Goal: Task Accomplishment & Management: Complete application form

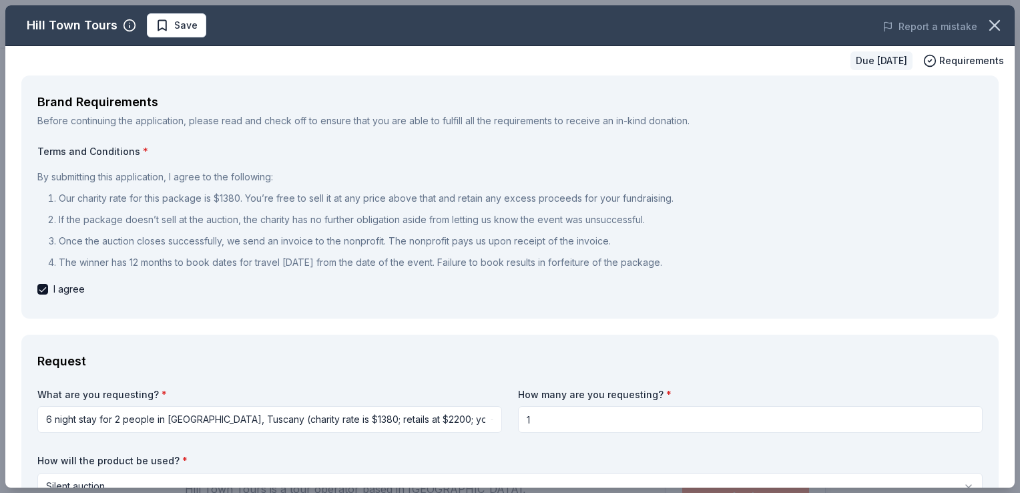
scroll to position [452, 0]
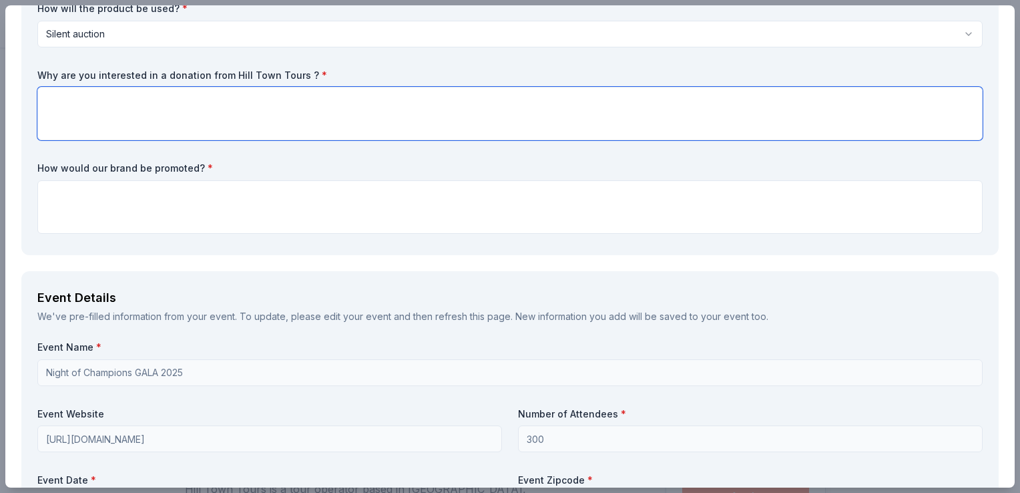
paste textarea "ChatGPT said: We’d love a donation from Hill Town Tours because it would offer …"
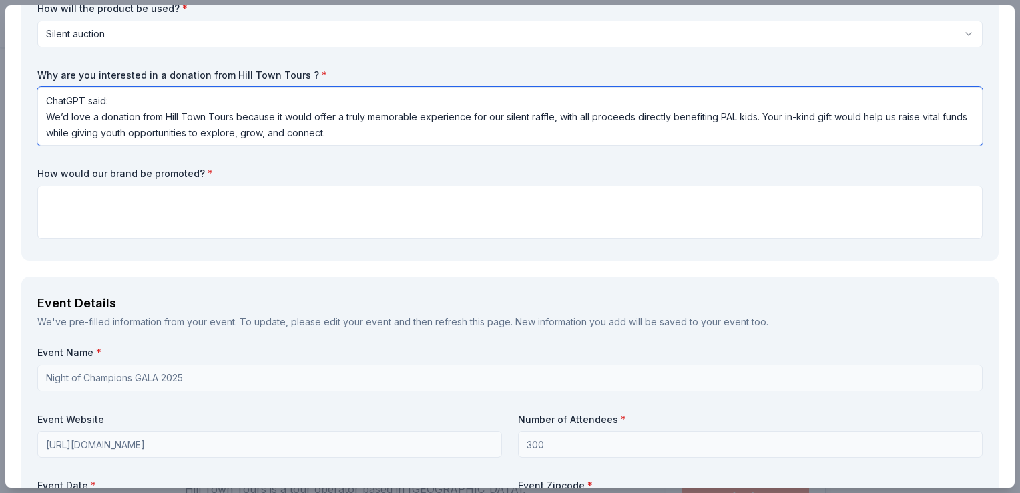
drag, startPoint x: 157, startPoint y: 94, endPoint x: 17, endPoint y: 73, distance: 141.0
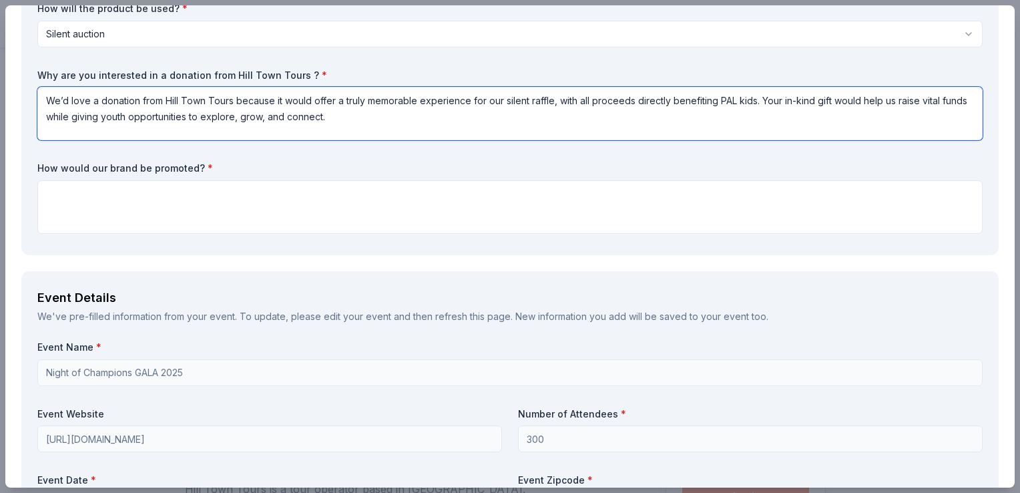
type textarea "We’d love a donation from Hill Town Tours because it would offer a truly memora…"
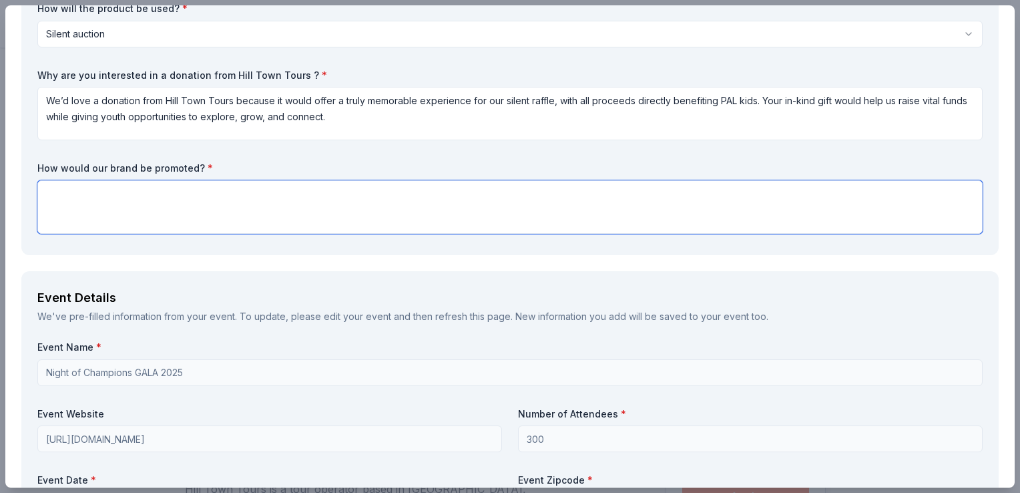
click at [245, 199] on textarea at bounding box center [509, 206] width 945 height 53
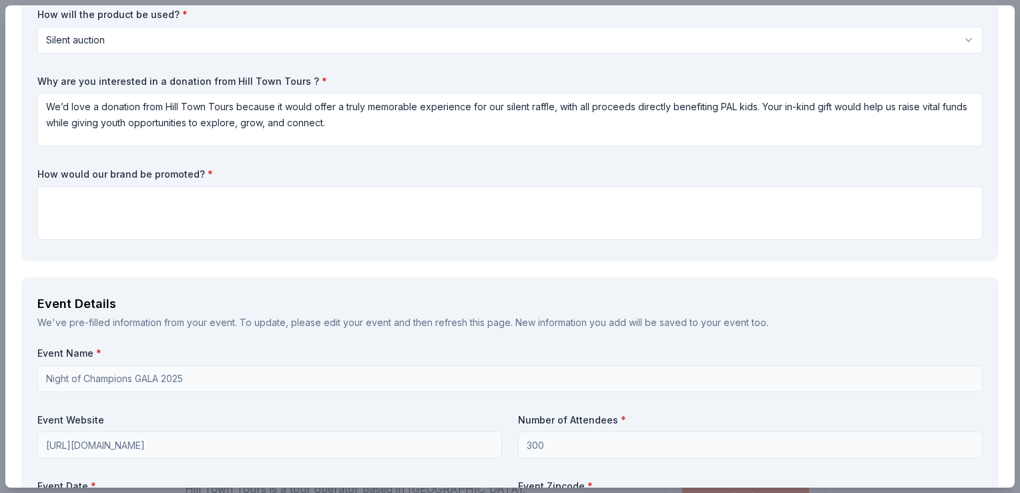
scroll to position [472, 0]
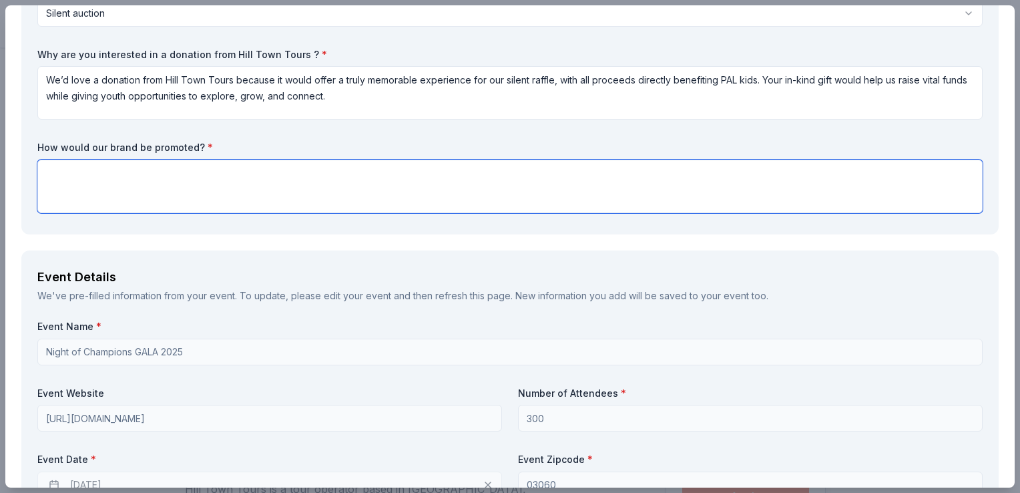
drag, startPoint x: 854, startPoint y: 186, endPoint x: 787, endPoint y: 178, distance: 67.8
click at [787, 178] on textarea at bounding box center [509, 185] width 945 height 53
drag, startPoint x: 91, startPoint y: 176, endPoint x: 24, endPoint y: 154, distance: 70.1
click at [24, 154] on div "Request What are you requesting? * 6 night stay for 2 people in [GEOGRAPHIC_DAT…" at bounding box center [509, 48] width 977 height 372
click at [183, 177] on textarea "Your brand will be promoted on silent auction and social media" at bounding box center [509, 185] width 945 height 53
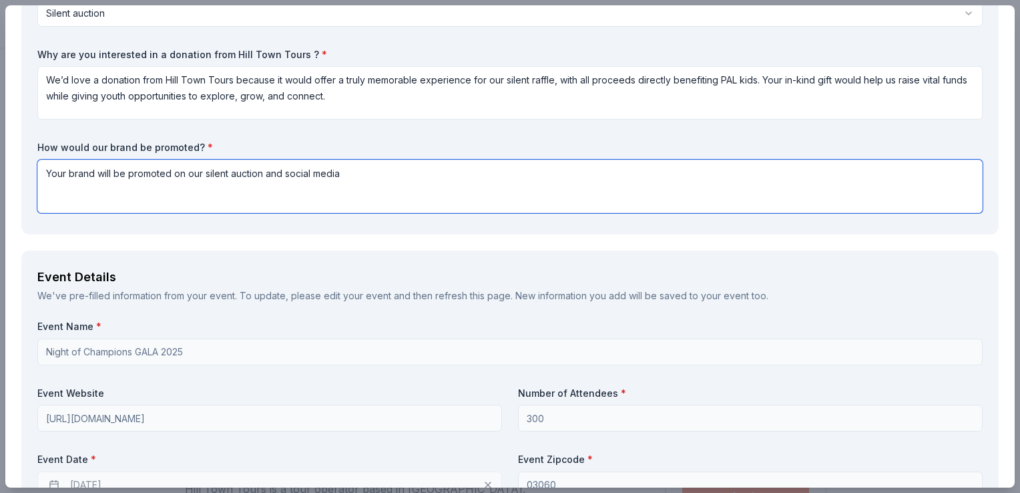
click at [261, 166] on textarea "Your brand will be promoted on our silent auction and social media" at bounding box center [509, 185] width 945 height 53
click at [395, 169] on textarea "Your brand will be promoted on our silent auction site and social media" at bounding box center [509, 185] width 945 height 53
click at [306, 172] on textarea "Your brand will be promoted on our silent auction site and social media" at bounding box center [509, 185] width 945 height 53
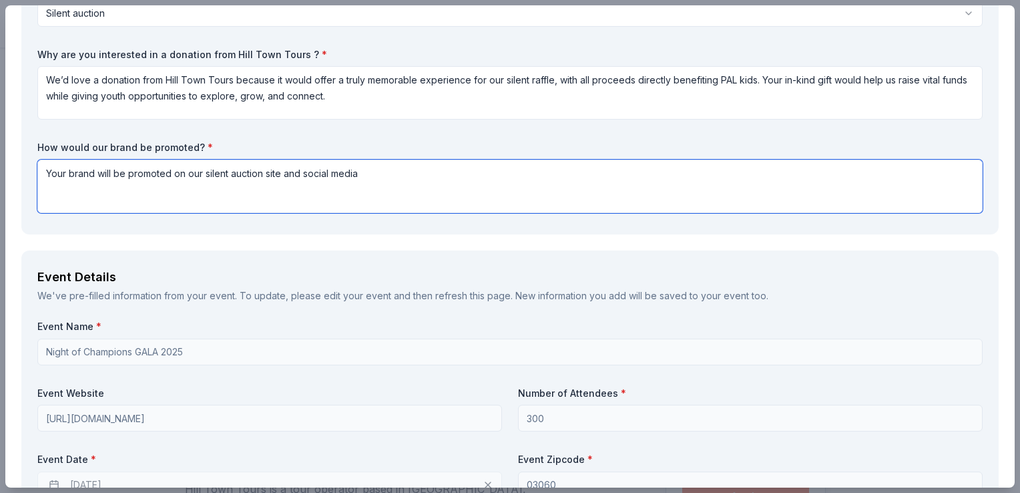
click at [302, 172] on textarea "Your brand will be promoted on our silent auction site and social media" at bounding box center [509, 185] width 945 height 53
click at [408, 176] on textarea "Your brand will be promoted on our silent auction site and our social media" at bounding box center [509, 185] width 945 height 53
type textarea "Your brand will be promoted on our silent auction site and our social media pla…"
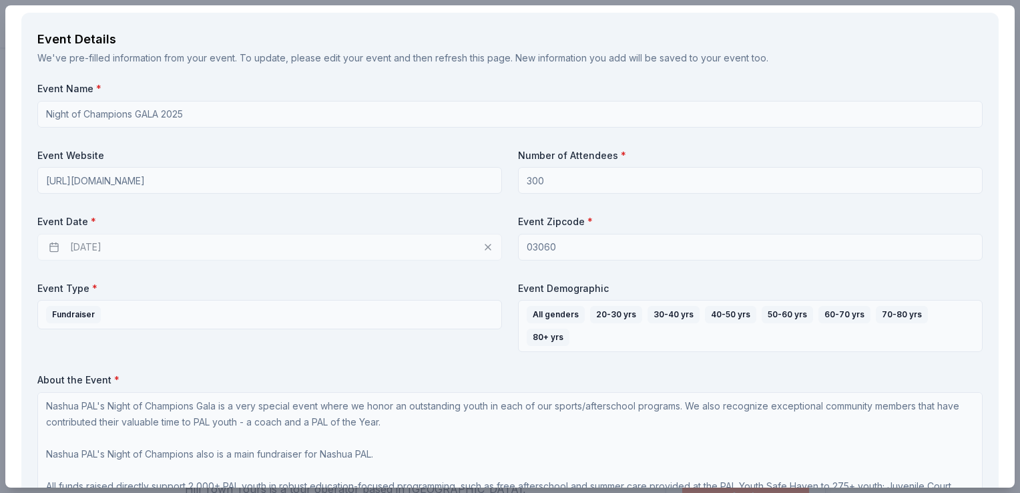
scroll to position [713, 0]
click at [375, 248] on div "[DATE]" at bounding box center [269, 244] width 464 height 27
click at [94, 249] on div "[DATE]" at bounding box center [269, 244] width 464 height 27
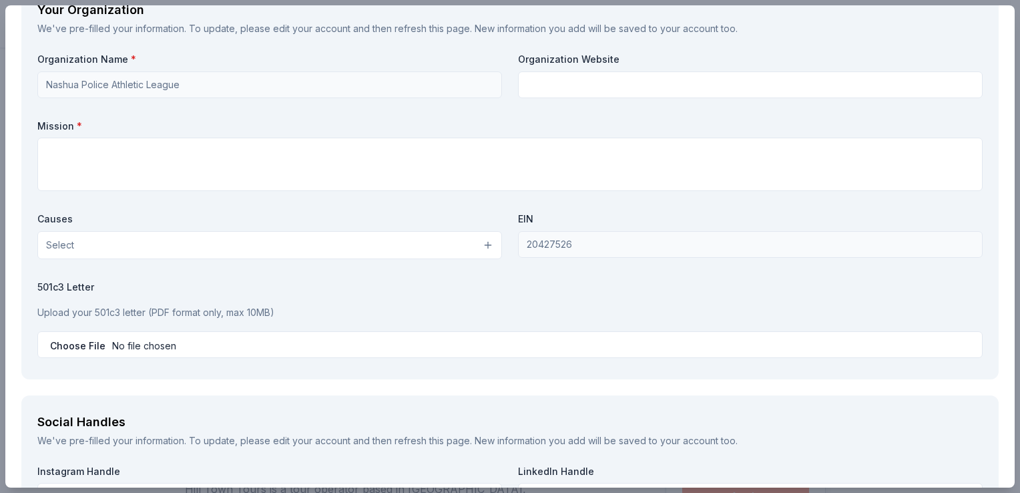
scroll to position [1473, 0]
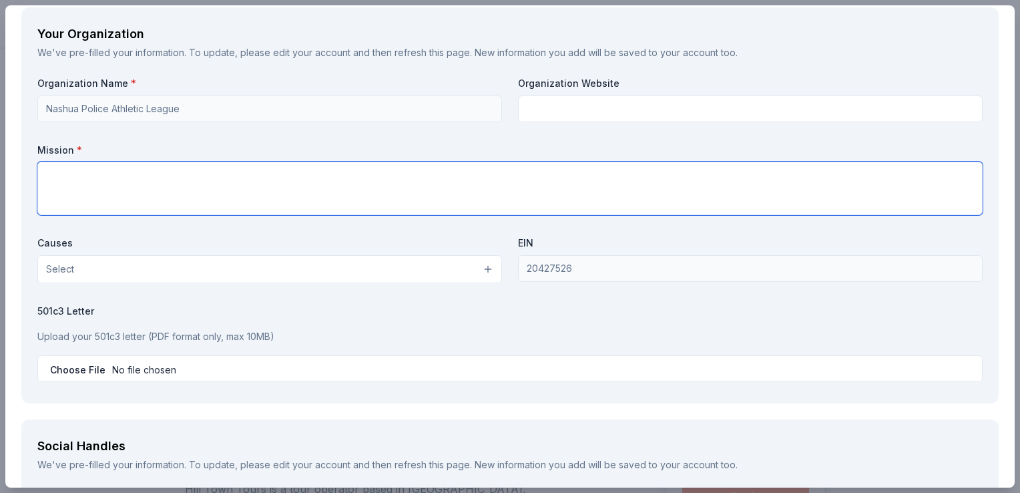
click at [711, 162] on textarea at bounding box center [509, 188] width 945 height 53
click at [427, 162] on textarea at bounding box center [509, 188] width 945 height 53
paste textarea "Nashua PAL, founded in [DATE], has a mission to build thriving, bright, and hea…"
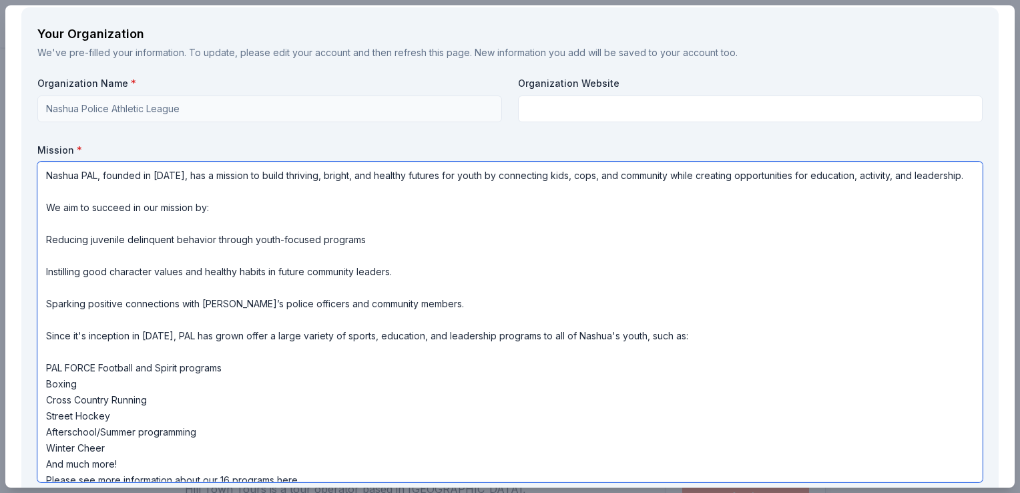
scroll to position [51, 0]
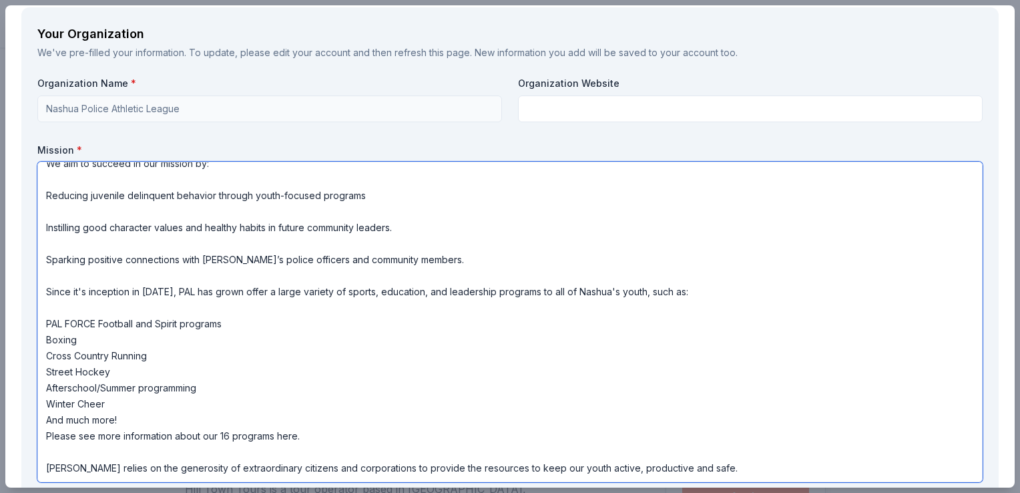
type textarea "Nashua PAL, founded in [DATE], has a mission to build thriving, bright, and hea…"
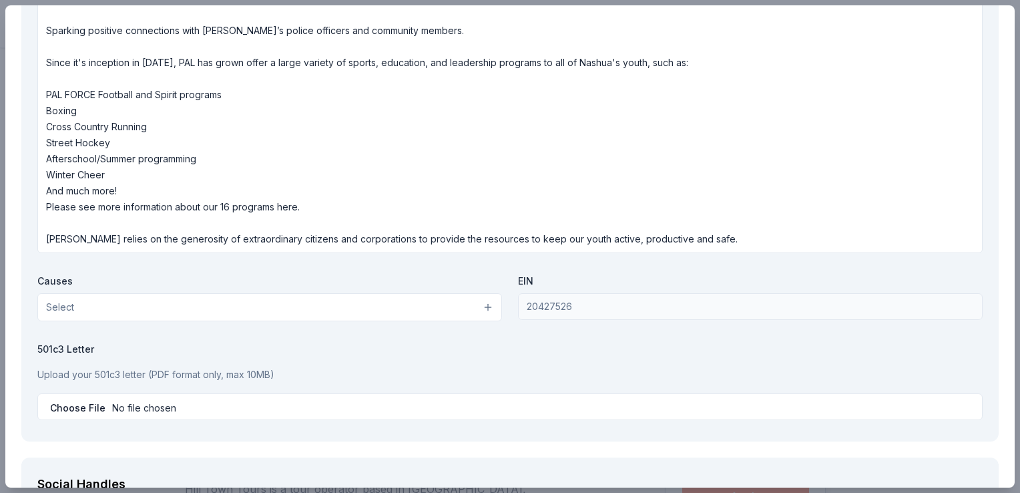
scroll to position [1696, 0]
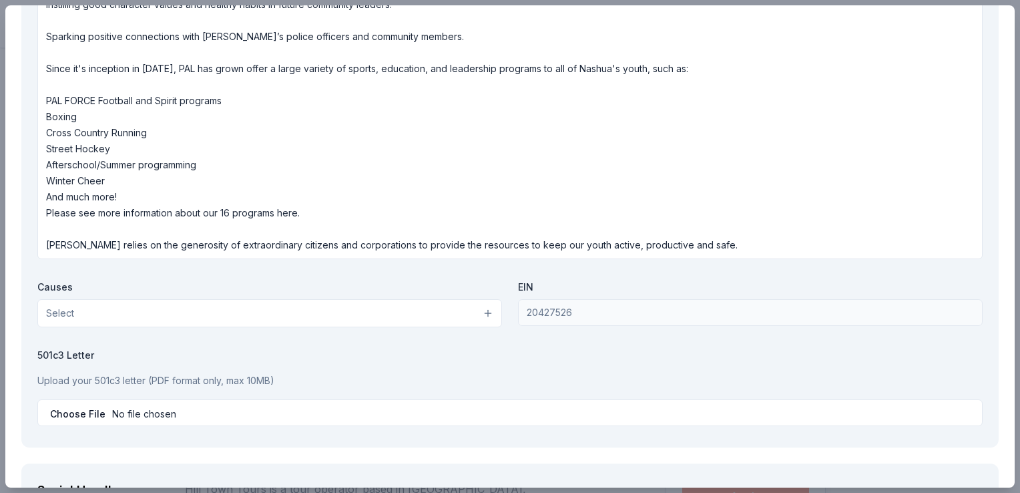
click at [404, 299] on button "Select" at bounding box center [269, 313] width 464 height 28
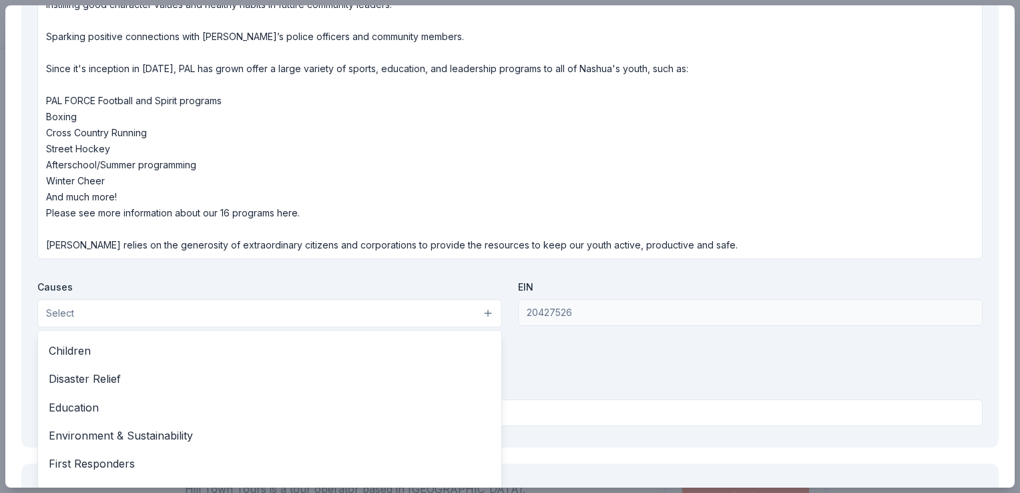
scroll to position [47, 0]
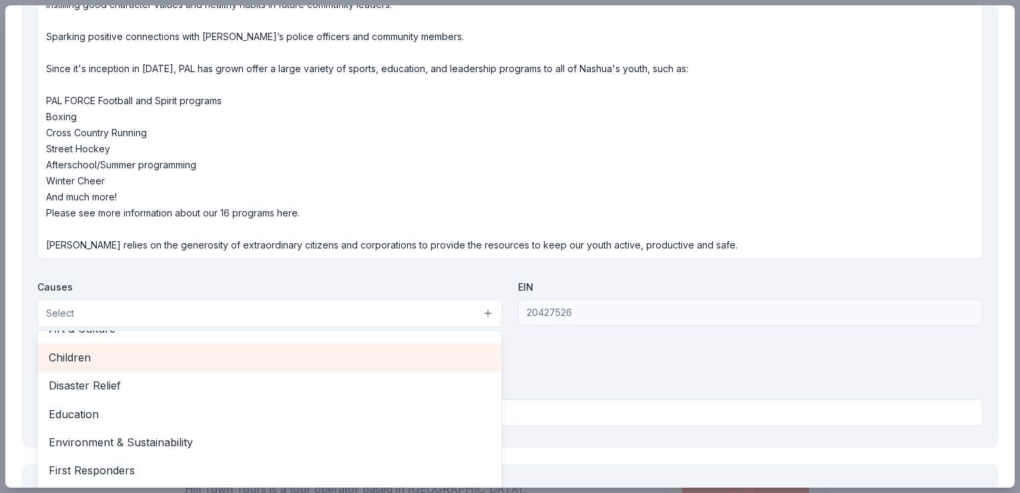
click at [362, 348] on span "Children" at bounding box center [270, 356] width 442 height 17
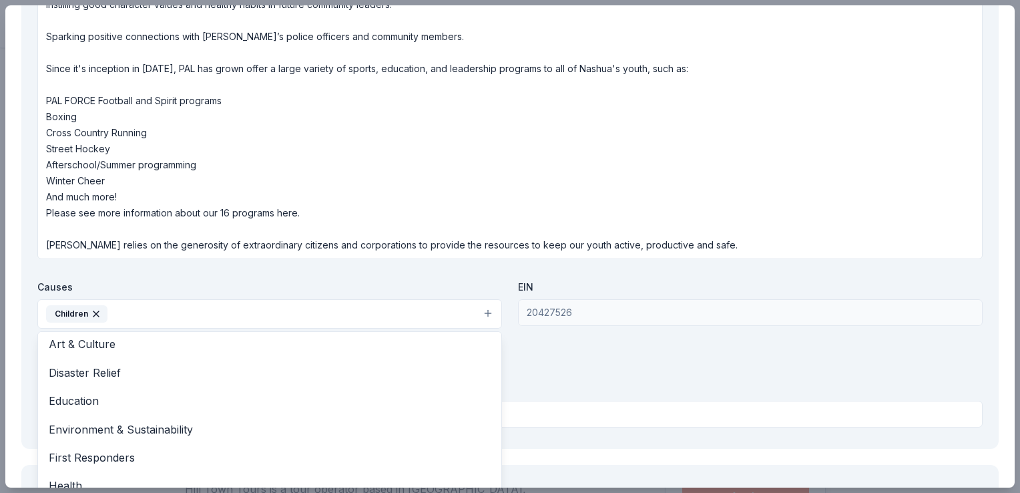
scroll to position [45, 0]
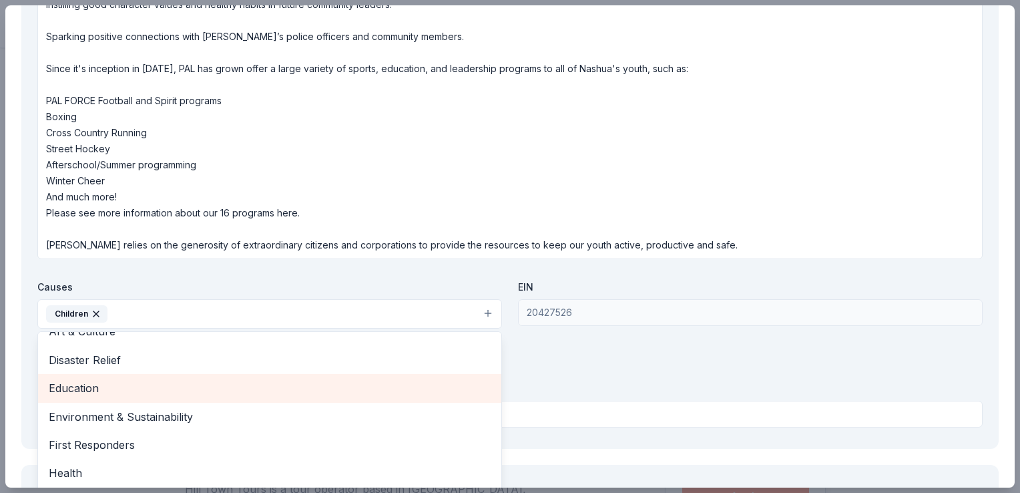
click at [426, 379] on span "Education" at bounding box center [270, 387] width 442 height 17
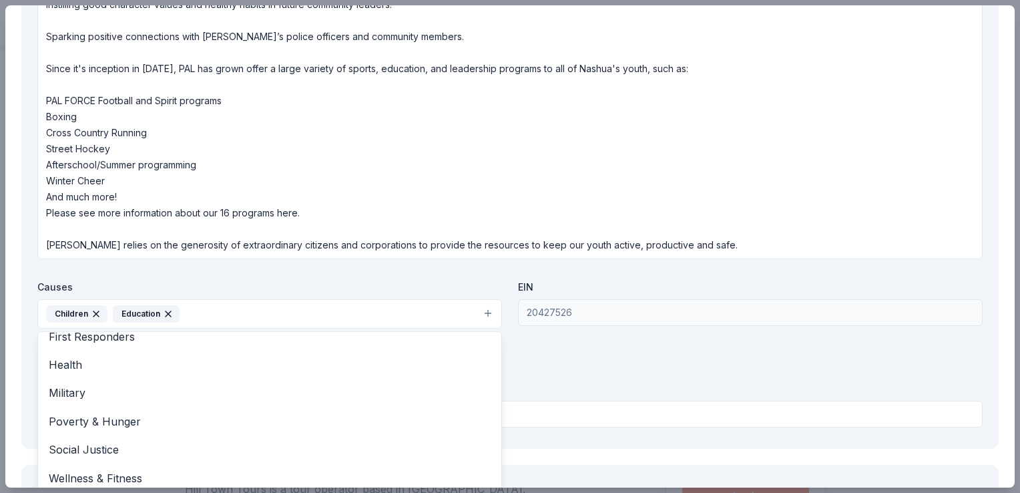
scroll to position [129, 0]
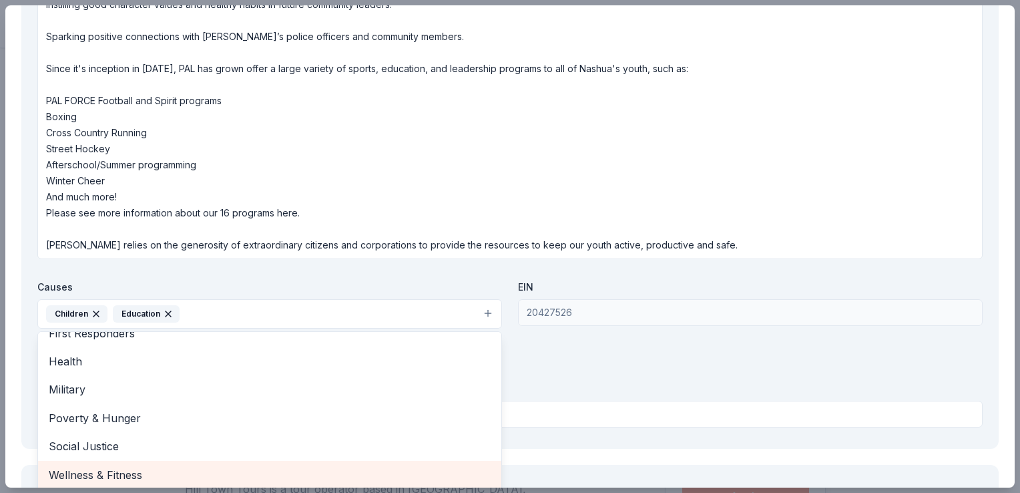
click at [416, 466] on span "Wellness & Fitness" at bounding box center [270, 474] width 442 height 17
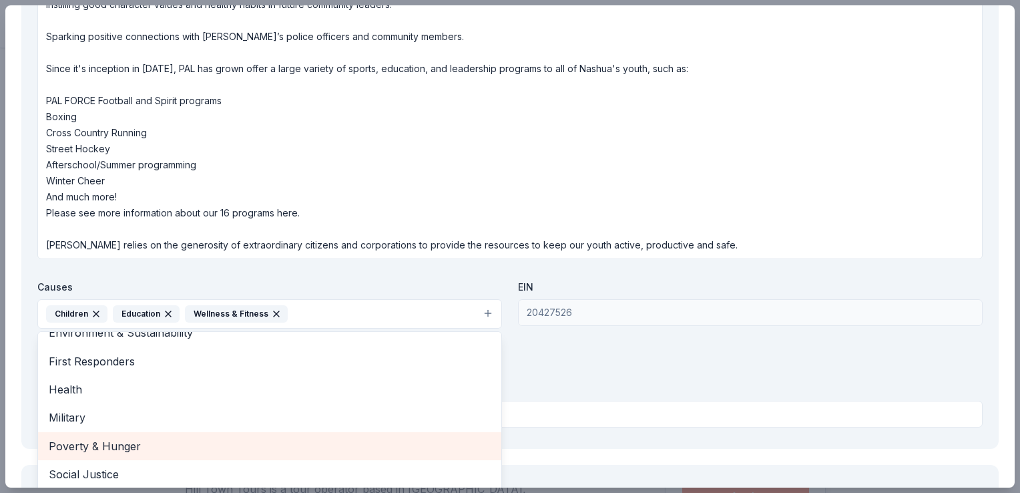
click at [404, 437] on span "Poverty & Hunger" at bounding box center [270, 445] width 442 height 17
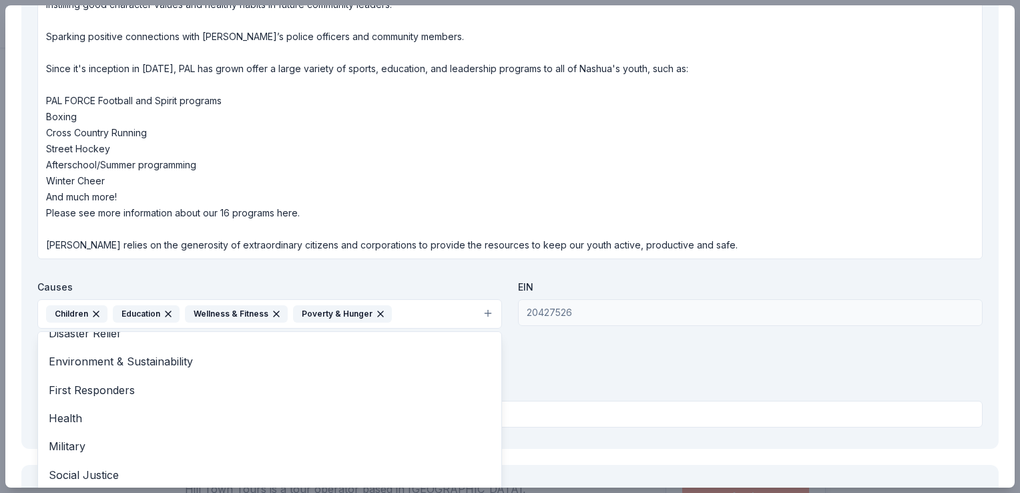
scroll to position [68, 0]
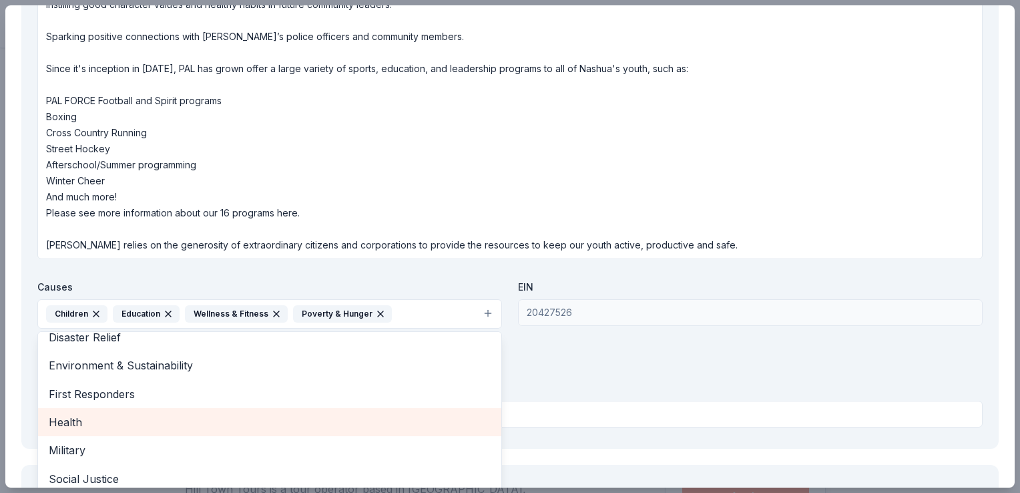
click at [356, 408] on div "Health" at bounding box center [269, 422] width 463 height 28
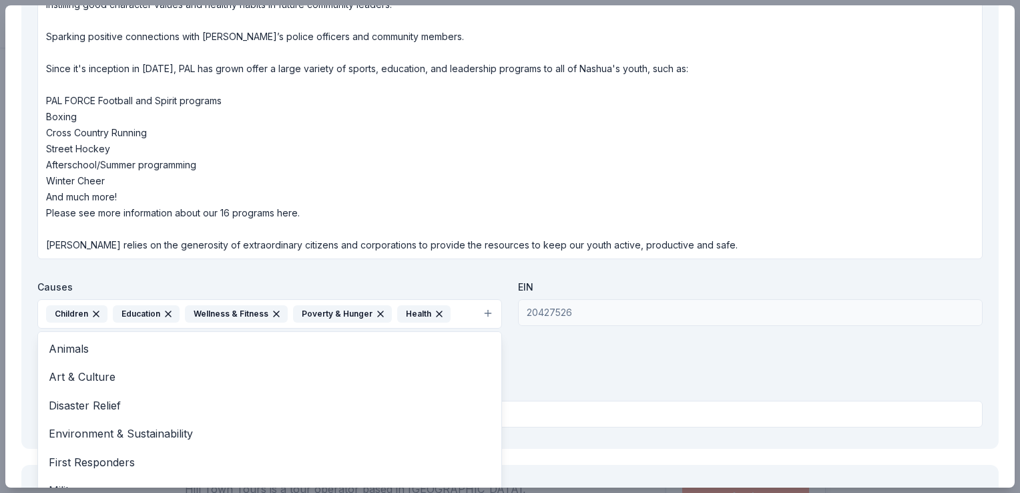
scroll to position [44, 0]
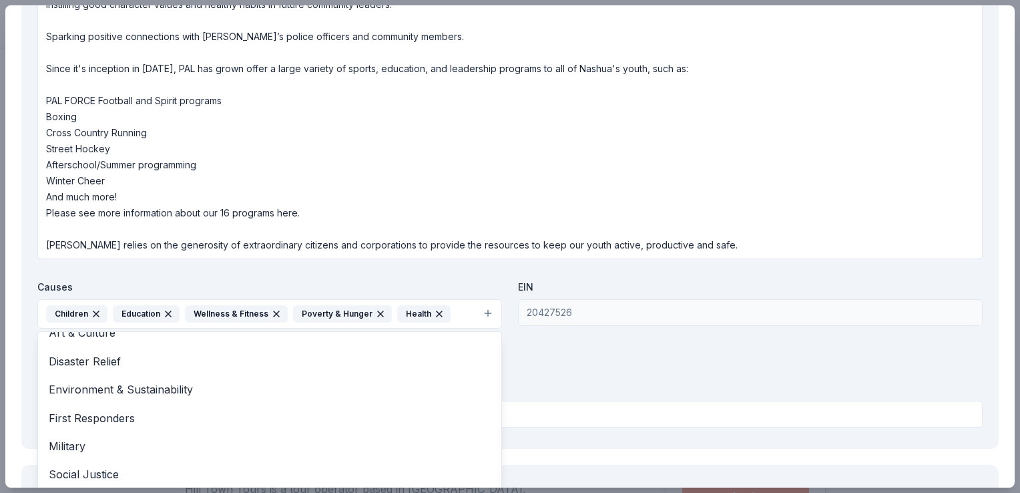
click at [639, 234] on div "Organization Name * Nashua Police Athletic League Organization Website Mission …" at bounding box center [509, 143] width 945 height 578
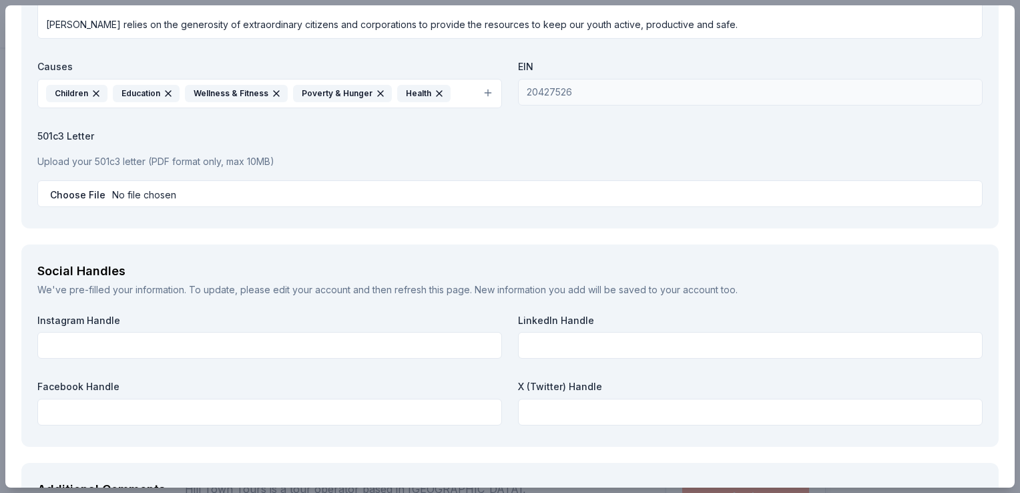
scroll to position [1913, 0]
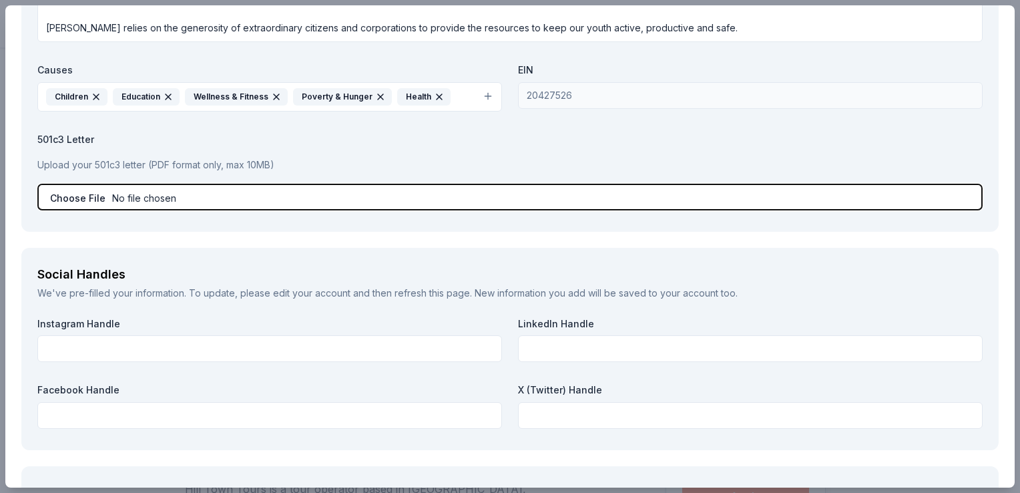
click at [154, 184] on input "file" at bounding box center [509, 197] width 945 height 27
type input "C:\fakepath\Nashua PAL 501c3.pdf"
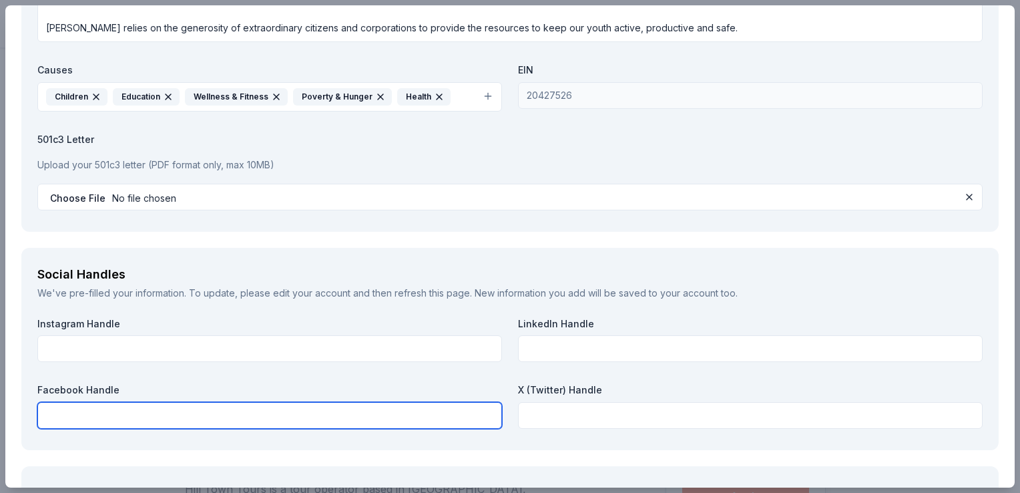
click at [310, 402] on input "text" at bounding box center [269, 415] width 464 height 27
click at [48, 402] on input "[DOMAIN_NAME]" at bounding box center [269, 415] width 464 height 27
type input "[DOMAIN_NAME]"
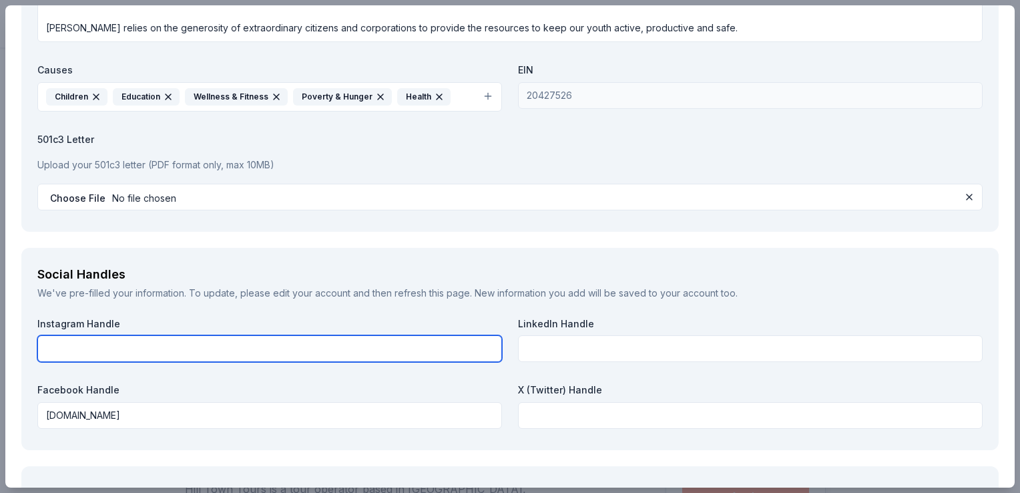
click at [390, 335] on input "text" at bounding box center [269, 348] width 464 height 27
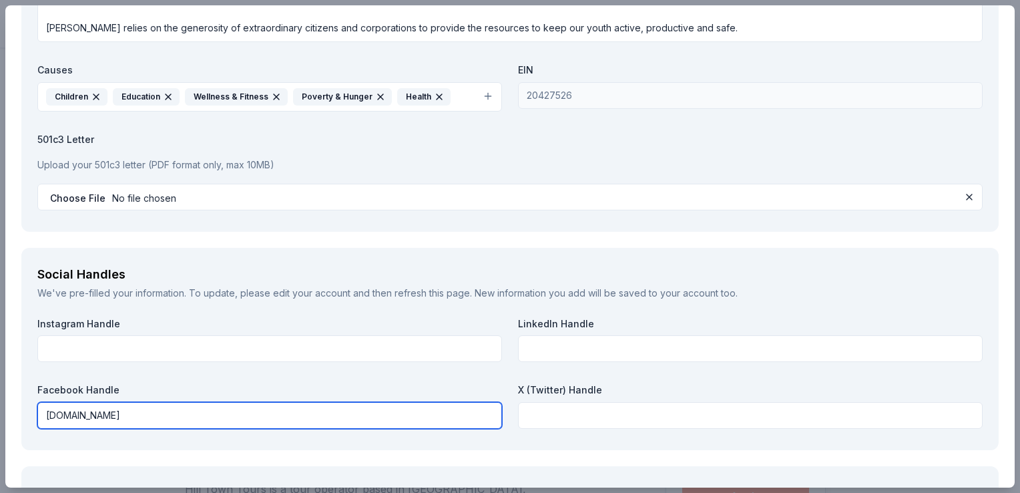
click at [175, 402] on input "[DOMAIN_NAME]" at bounding box center [269, 415] width 464 height 27
drag, startPoint x: 175, startPoint y: 398, endPoint x: 3, endPoint y: 386, distance: 172.6
click at [3, 386] on div "Hill Town Tours Save Report a mistake Due [DATE] Requirements Brand Requirement…" at bounding box center [510, 246] width 1020 height 493
paste input "[URL][DOMAIN_NAME]"
type input "[URL][DOMAIN_NAME]"
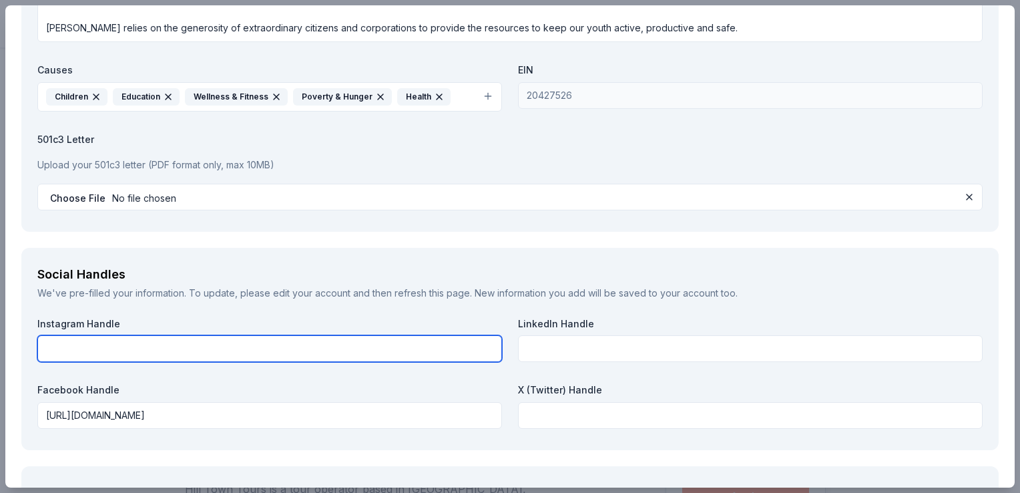
click at [239, 335] on input "text" at bounding box center [269, 348] width 464 height 27
paste input "[URL][DOMAIN_NAME]"
type input "[URL][DOMAIN_NAME]"
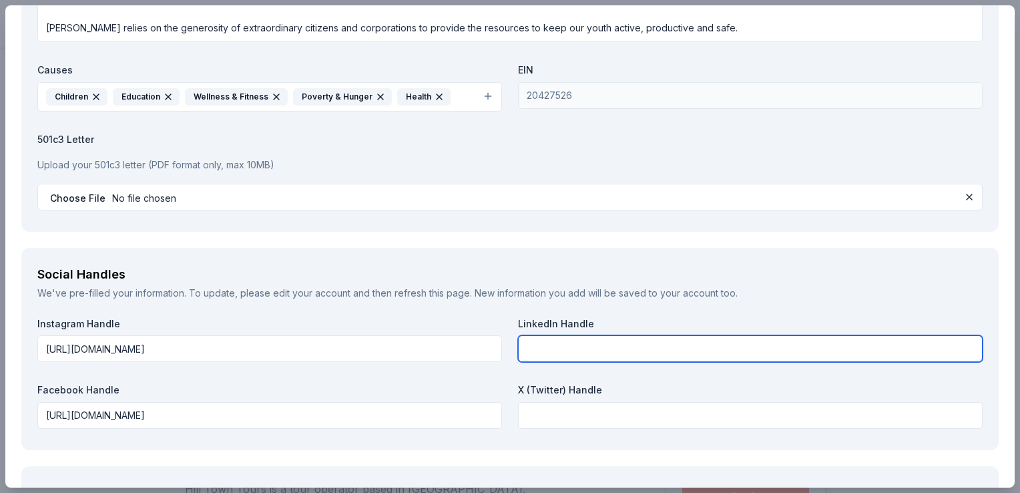
click at [657, 335] on input "text" at bounding box center [750, 348] width 464 height 27
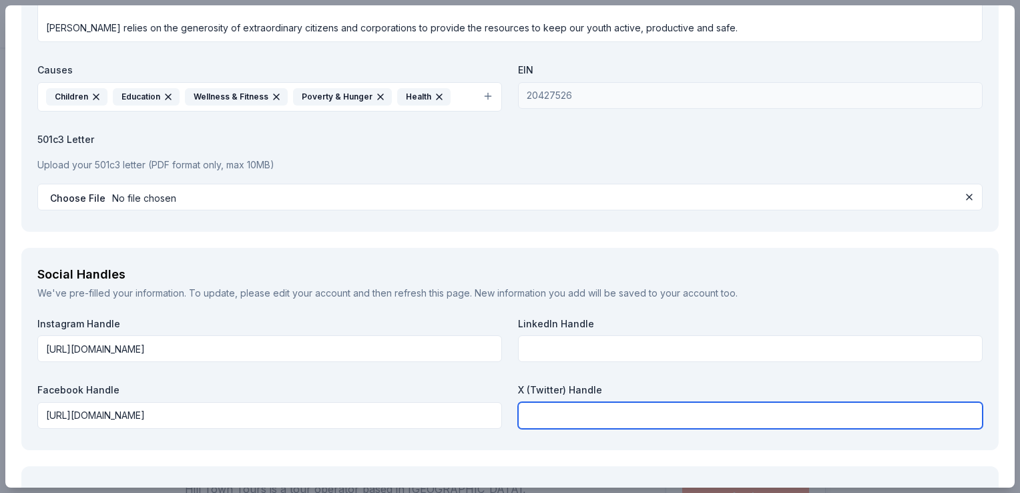
click at [663, 402] on input "text" at bounding box center [750, 415] width 464 height 27
click at [667, 402] on input "text" at bounding box center [750, 415] width 464 height 27
paste input "[URL][DOMAIN_NAME]"
type input "[URL][DOMAIN_NAME]"
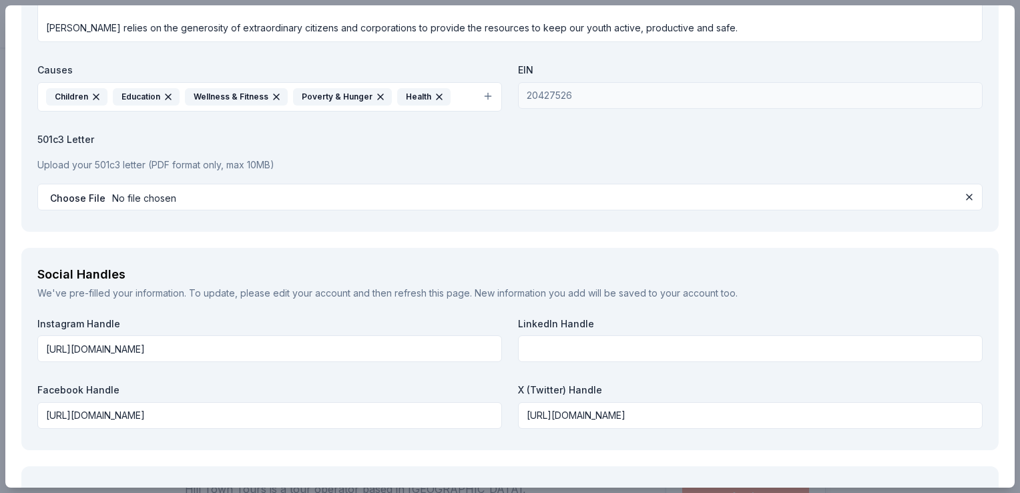
click at [601, 383] on label "X (Twitter) Handle" at bounding box center [750, 389] width 464 height 13
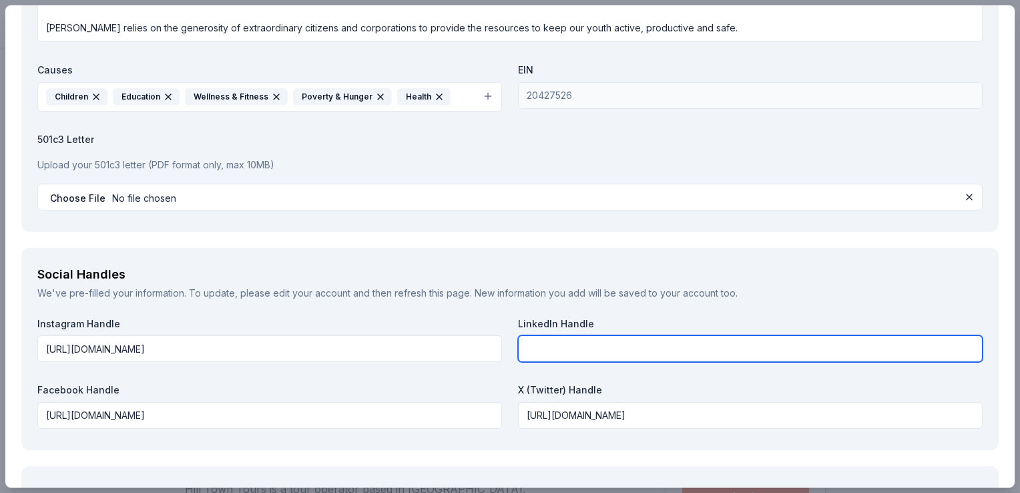
click at [623, 335] on input "text" at bounding box center [750, 348] width 464 height 27
paste input "[URL][DOMAIN_NAME]"
type input "[URL][DOMAIN_NAME]"
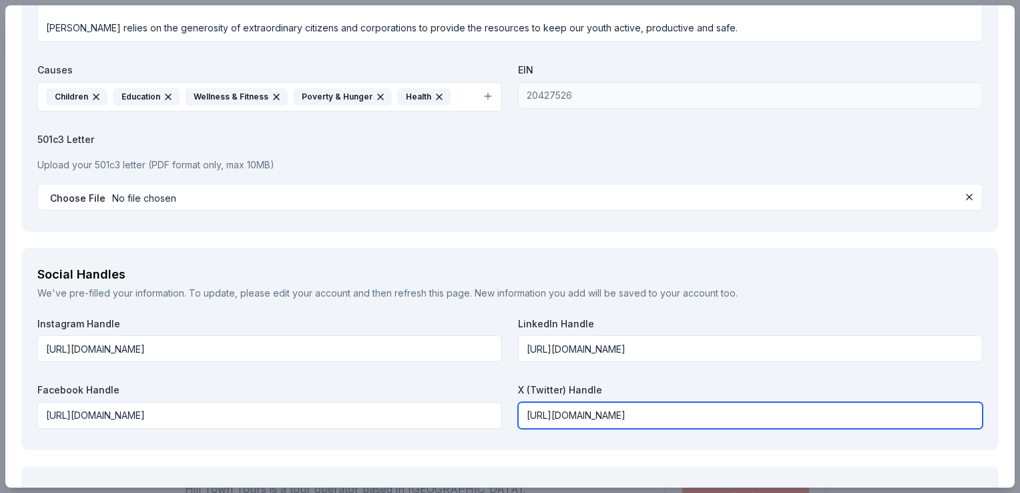
click at [822, 402] on input "[URL][DOMAIN_NAME]" at bounding box center [750, 415] width 464 height 27
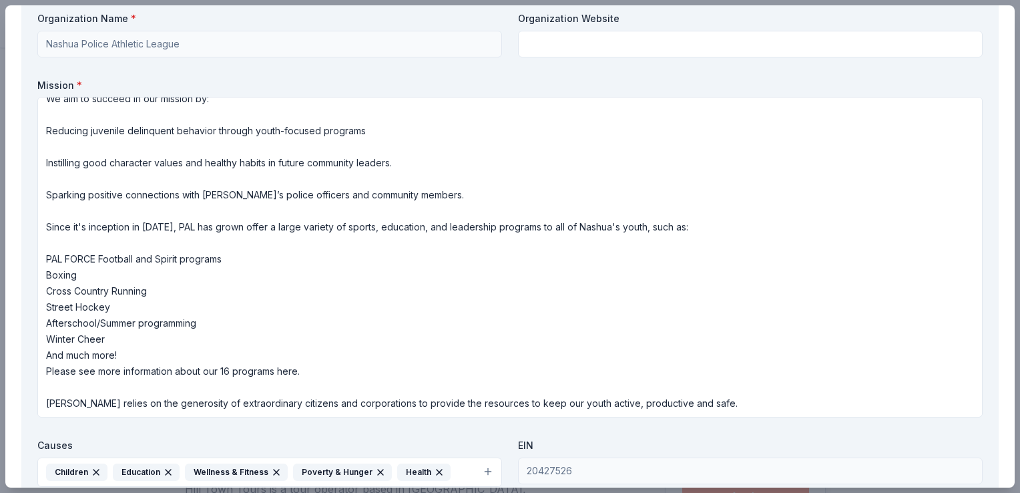
scroll to position [2083, 0]
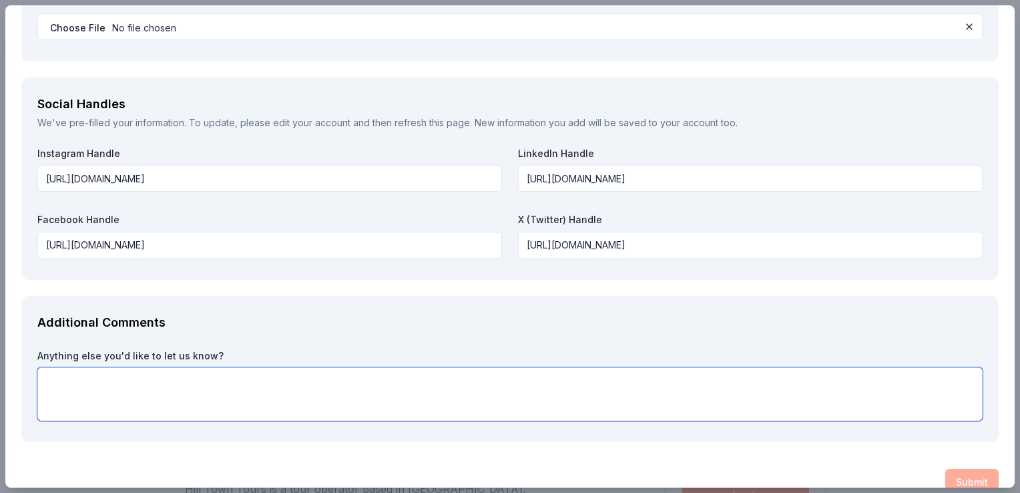
click at [253, 367] on textarea at bounding box center [509, 393] width 945 height 53
paste textarea "L ipsu dolo sitamet conse adi elit. S do eiusmodt inc ut labore et dol Magnaa E…"
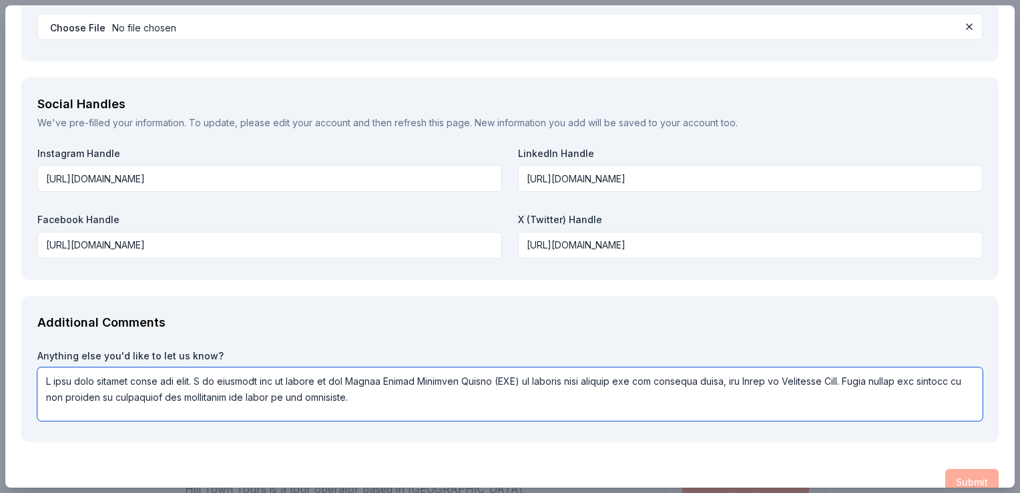
scroll to position [2258, 0]
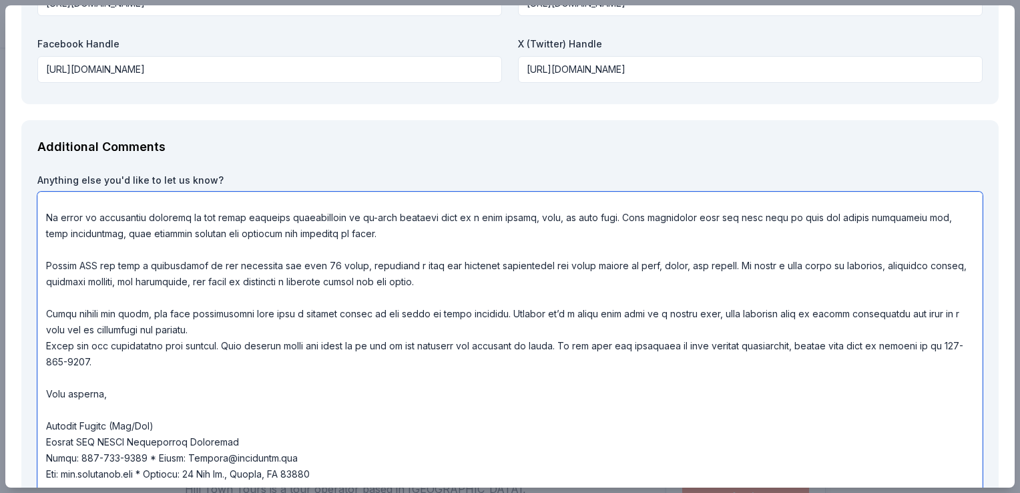
type textarea "L ipsu dolo sitamet conse adi elit. S do eiusmodt inc ut labore et dol Magnaa E…"
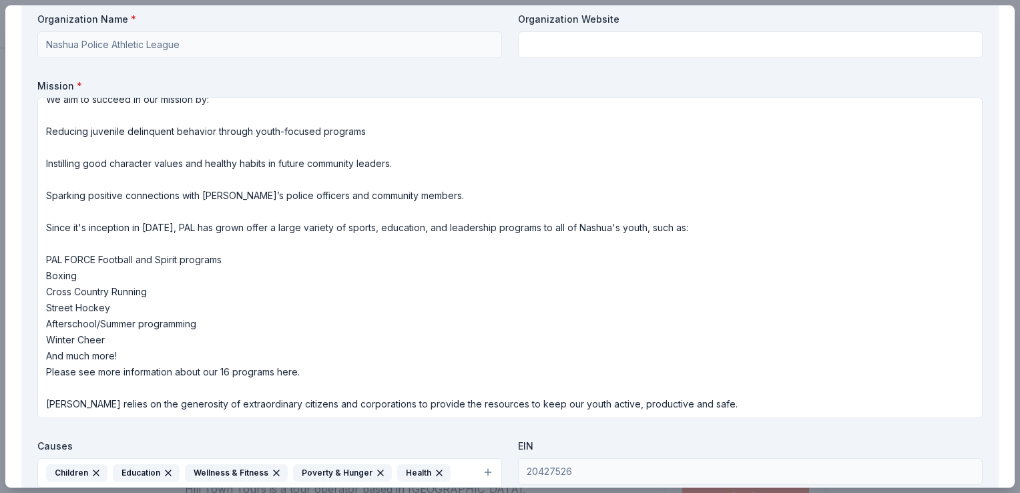
scroll to position [1476, 0]
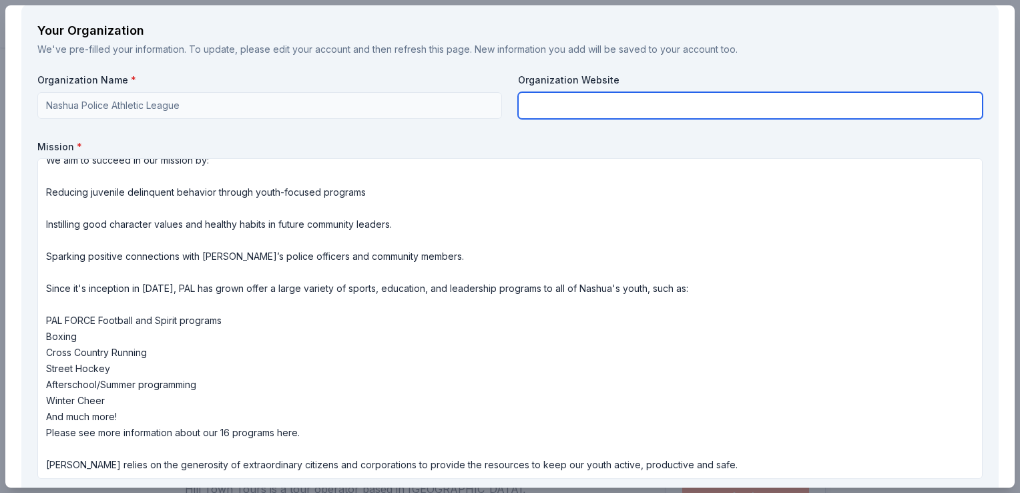
click at [735, 92] on input "text" at bounding box center [750, 105] width 464 height 27
click at [518, 92] on input "[DOMAIN_NAME]" at bounding box center [750, 105] width 464 height 27
type input "[DOMAIN_NAME]"
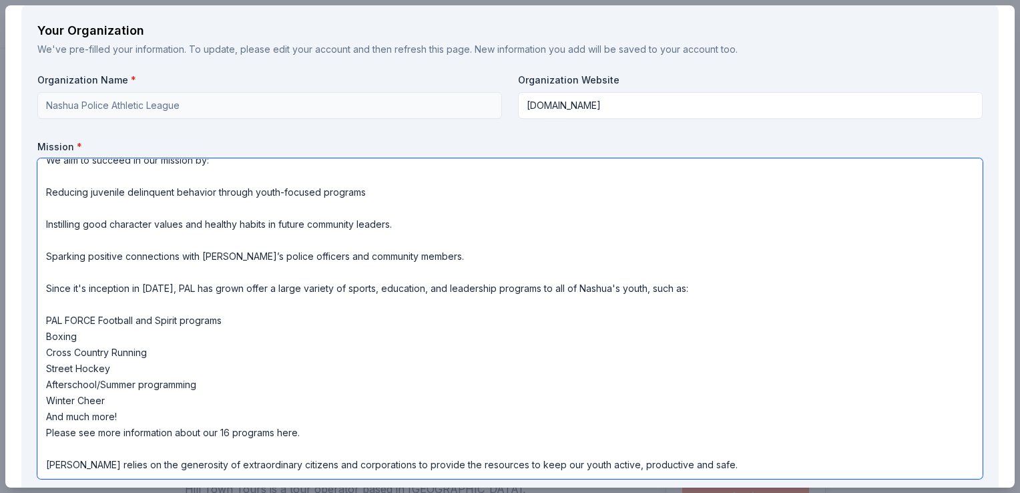
click at [822, 158] on textarea "Nashua PAL, founded in [DATE], has a mission to build thriving, bright, and hea…" at bounding box center [509, 318] width 945 height 320
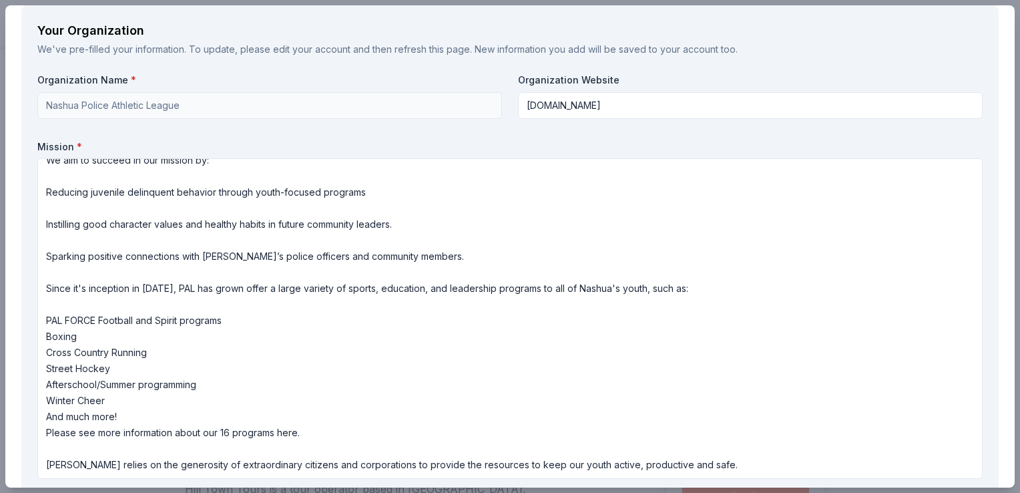
drag, startPoint x: 1017, startPoint y: 280, endPoint x: 1007, endPoint y: 332, distance: 53.7
click at [1007, 332] on div "Hill Town Tours Save Report a mistake Due [DATE] Requirements Brand Requirement…" at bounding box center [510, 246] width 1020 height 493
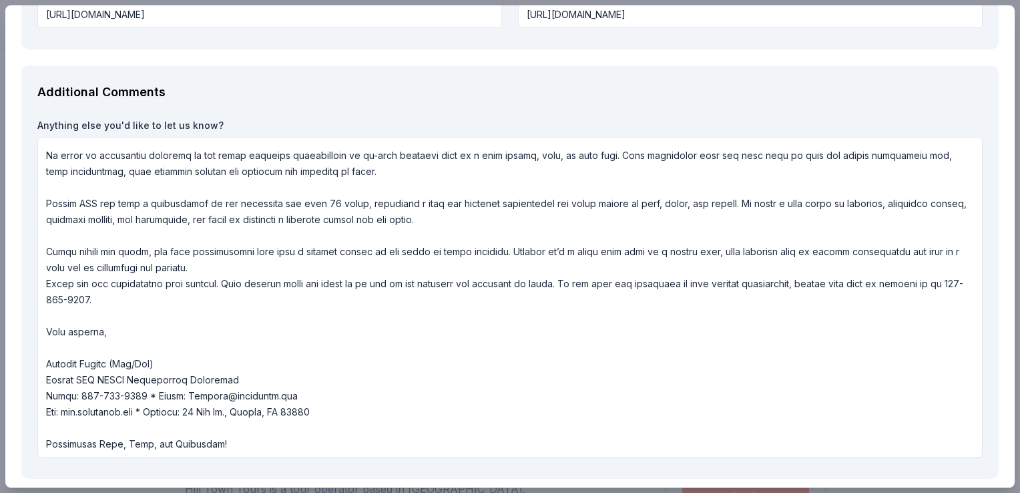
scroll to position [2350, 0]
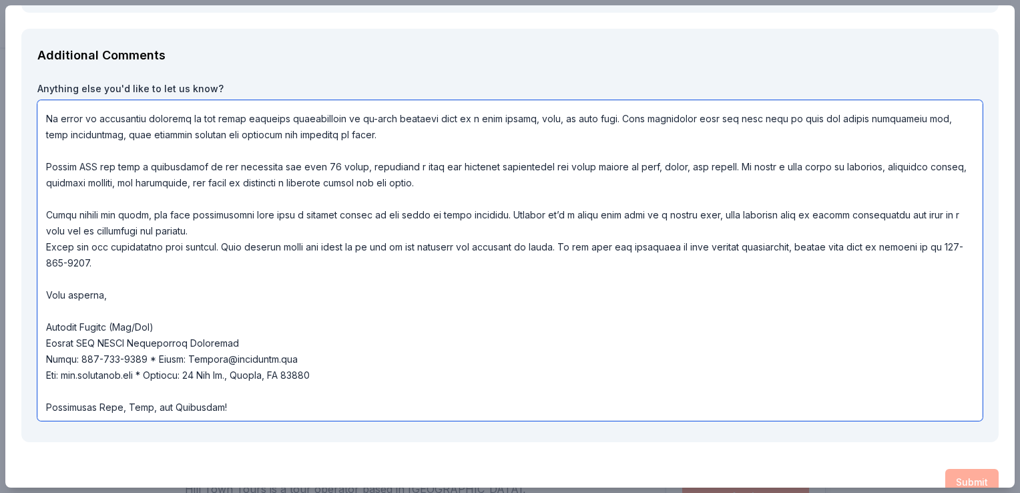
click at [635, 250] on textarea at bounding box center [509, 260] width 945 height 320
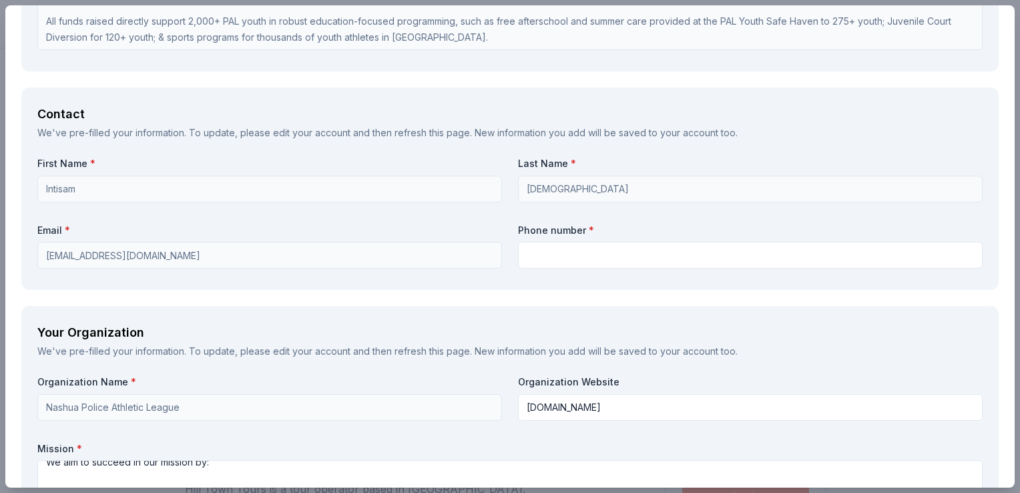
scroll to position [1141, 0]
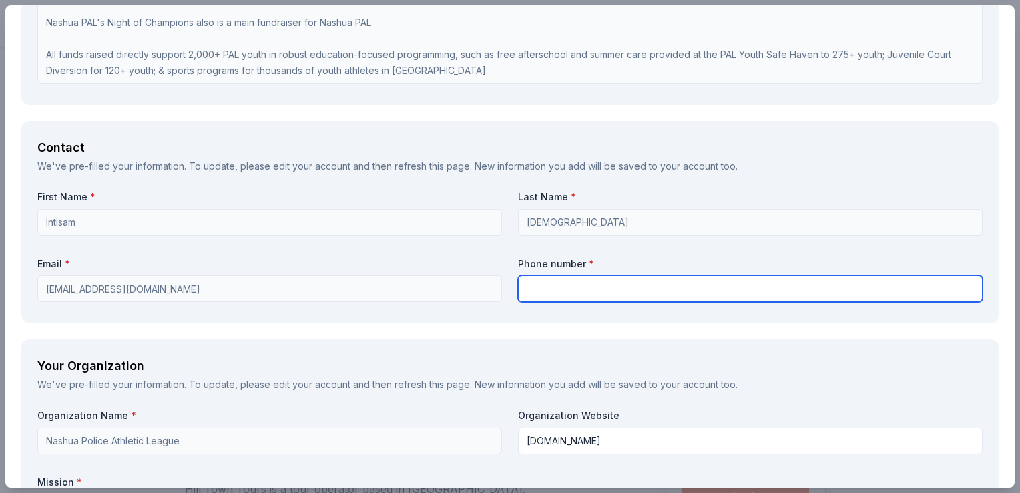
click at [691, 275] on input "text" at bounding box center [750, 288] width 464 height 27
type input "6035943733"
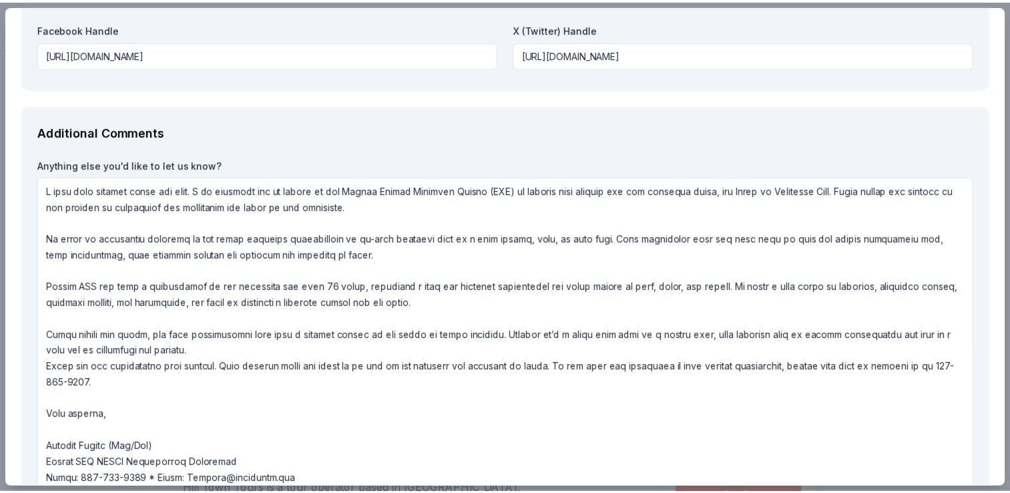
scroll to position [2350, 0]
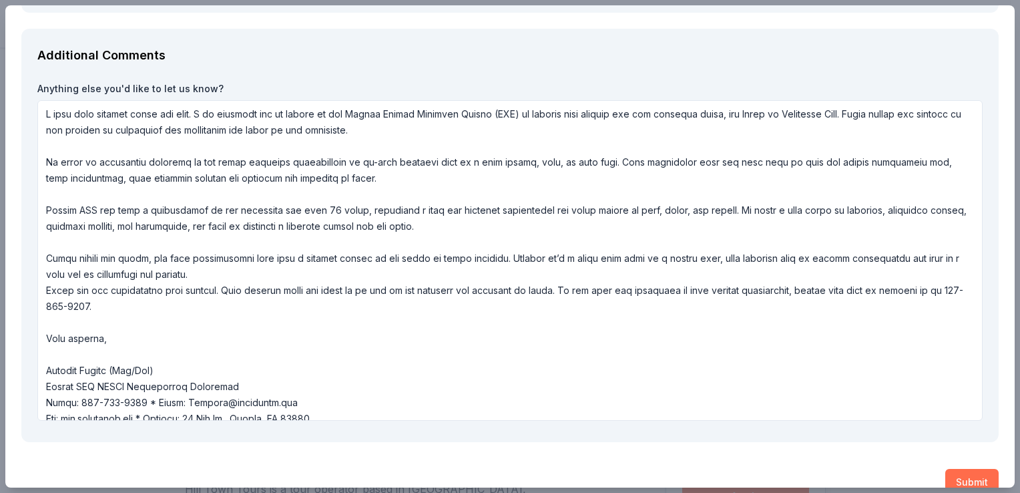
click at [967, 468] on button "Submit" at bounding box center [971, 481] width 53 height 27
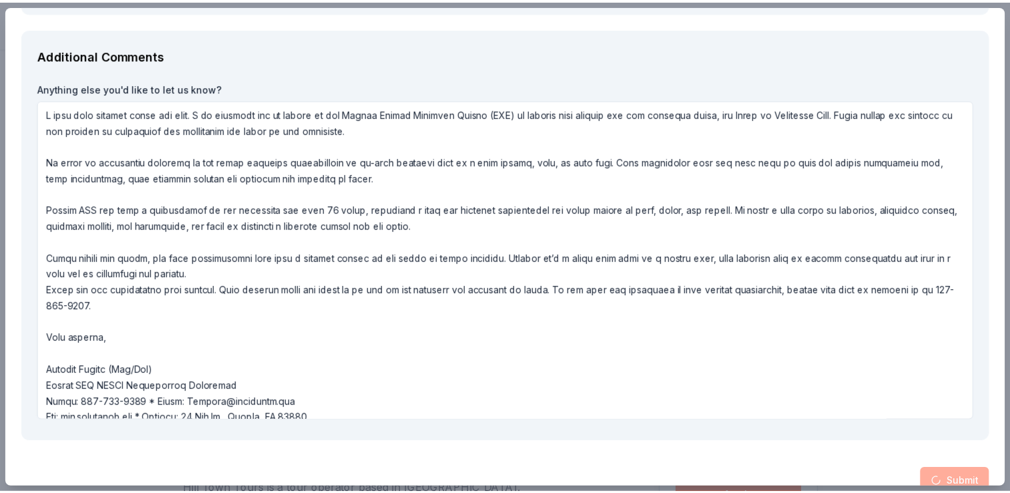
scroll to position [2372, 0]
